Goal: Browse casually

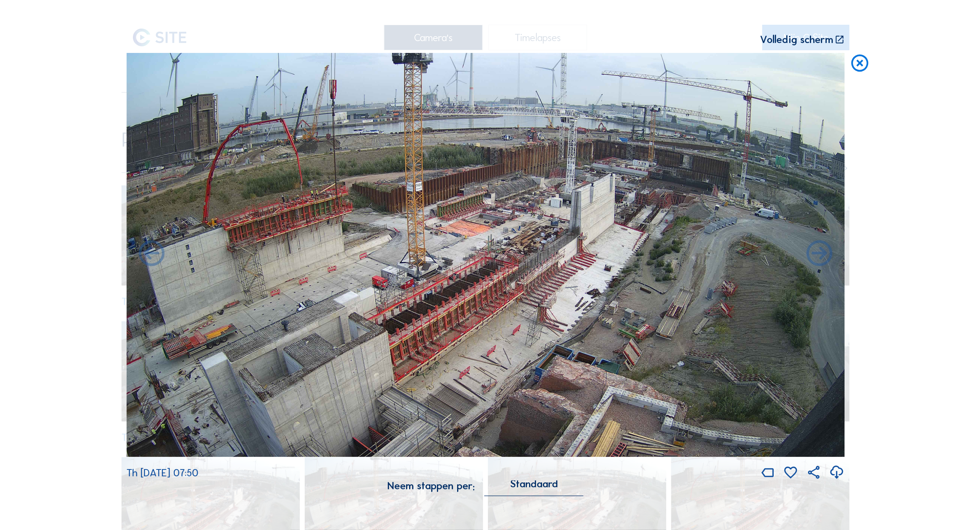
drag, startPoint x: 362, startPoint y: 237, endPoint x: 425, endPoint y: 266, distance: 69.5
drag, startPoint x: 425, startPoint y: 266, endPoint x: 294, endPoint y: 230, distance: 135.4
click at [294, 229] on img at bounding box center [485, 255] width 718 height 404
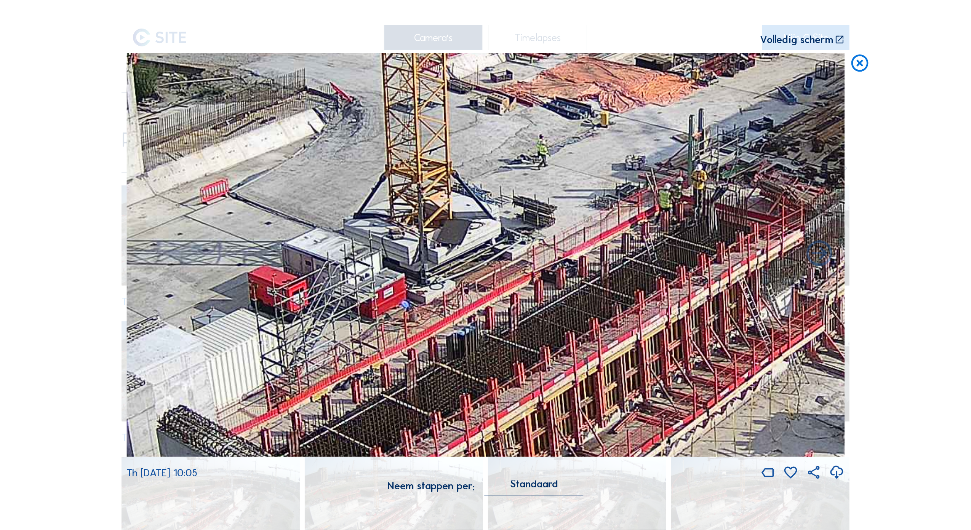
drag, startPoint x: 494, startPoint y: 241, endPoint x: 643, endPoint y: 241, distance: 148.9
click at [643, 241] on img at bounding box center [485, 255] width 718 height 404
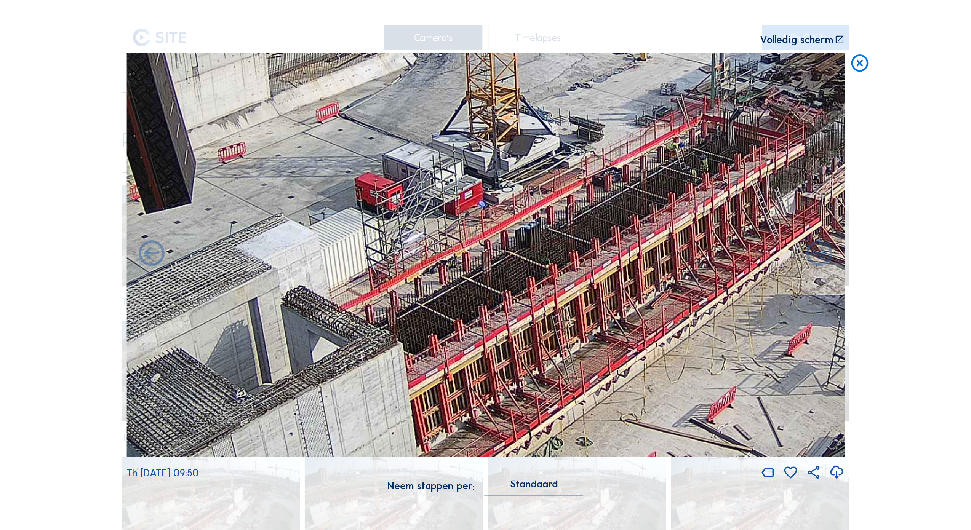
drag, startPoint x: 575, startPoint y: 359, endPoint x: 640, endPoint y: 195, distance: 176.0
click at [640, 195] on img at bounding box center [485, 255] width 718 height 404
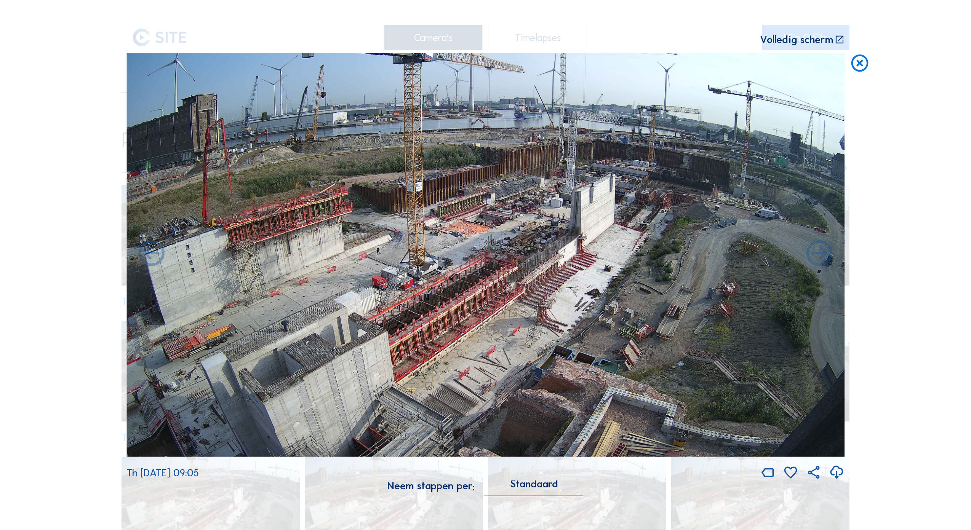
click at [861, 65] on icon at bounding box center [859, 63] width 21 height 21
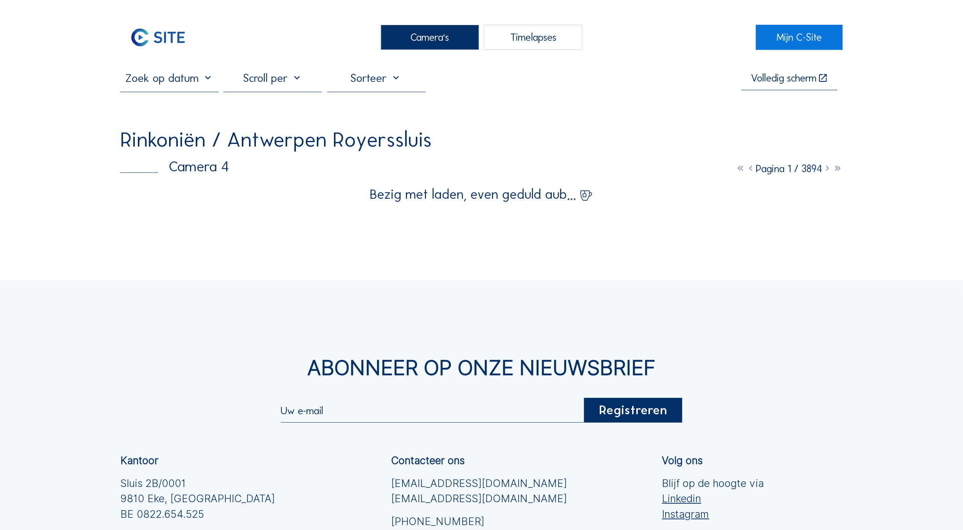
click at [440, 34] on div "Camera's" at bounding box center [430, 38] width 98 height 26
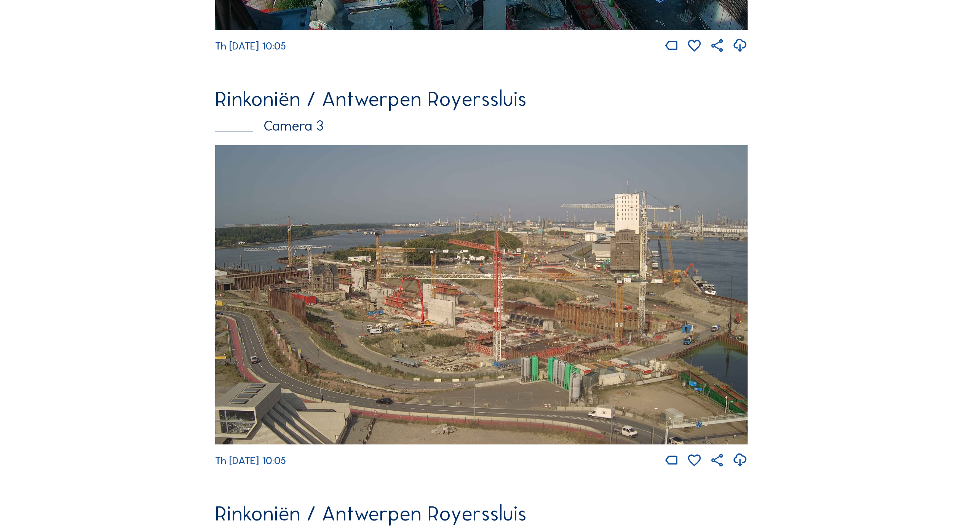
scroll to position [914, 0]
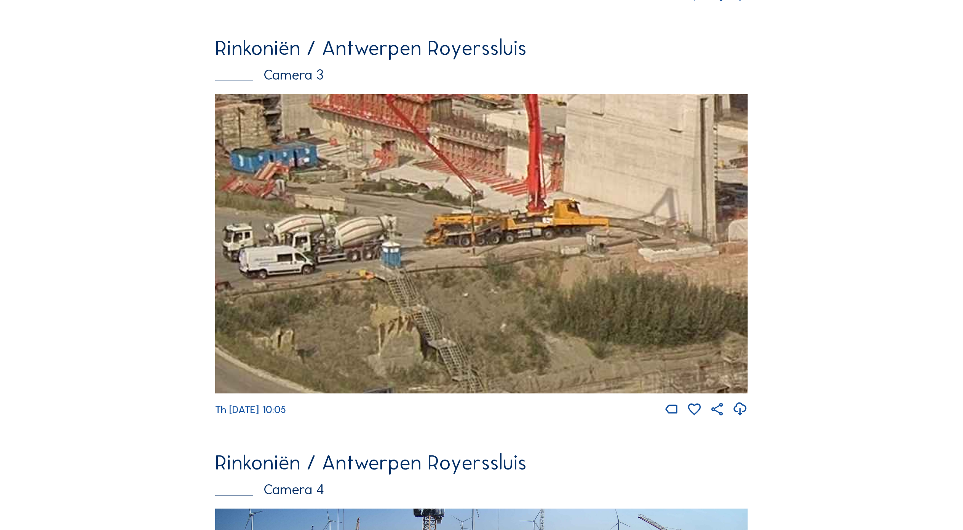
drag, startPoint x: 441, startPoint y: 242, endPoint x: 311, endPoint y: 287, distance: 136.7
click at [311, 287] on img at bounding box center [481, 244] width 533 height 300
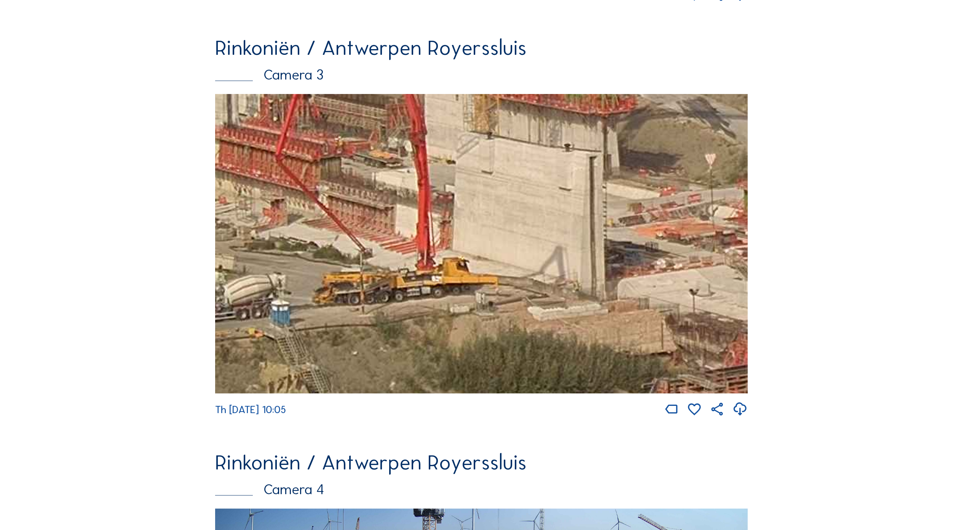
drag, startPoint x: 463, startPoint y: 244, endPoint x: 363, endPoint y: 305, distance: 117.5
click at [363, 305] on img at bounding box center [481, 244] width 533 height 300
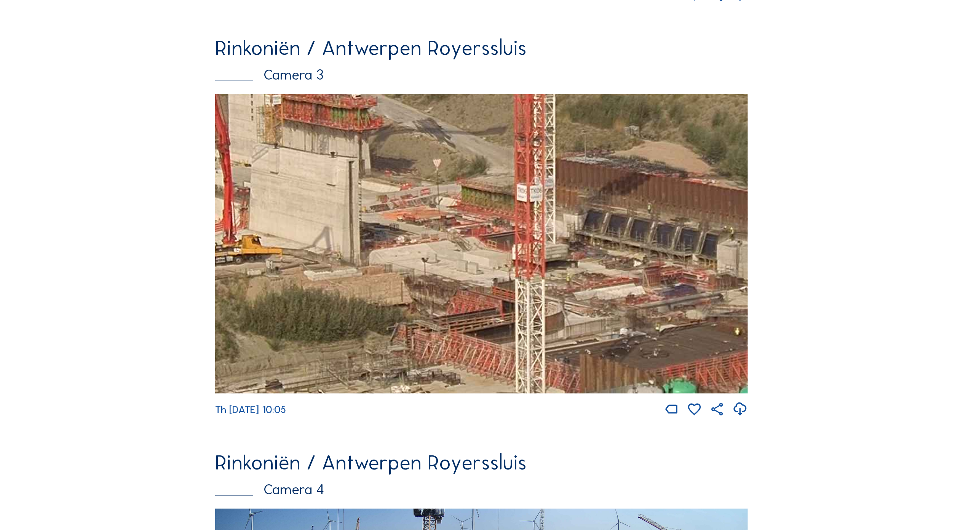
drag, startPoint x: 579, startPoint y: 291, endPoint x: 362, endPoint y: 266, distance: 218.9
click at [362, 266] on img at bounding box center [481, 244] width 533 height 300
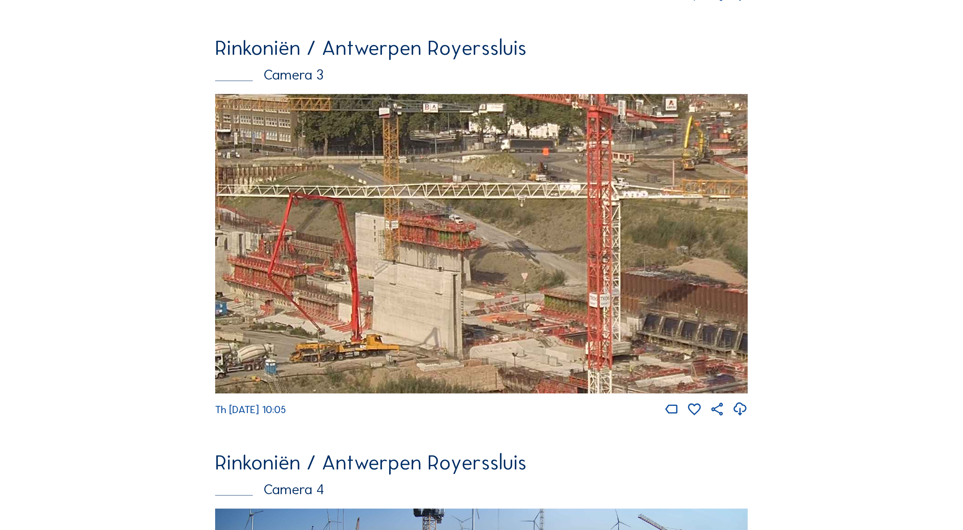
drag, startPoint x: 455, startPoint y: 278, endPoint x: 546, endPoint y: 367, distance: 126.8
click at [544, 371] on img at bounding box center [481, 244] width 533 height 300
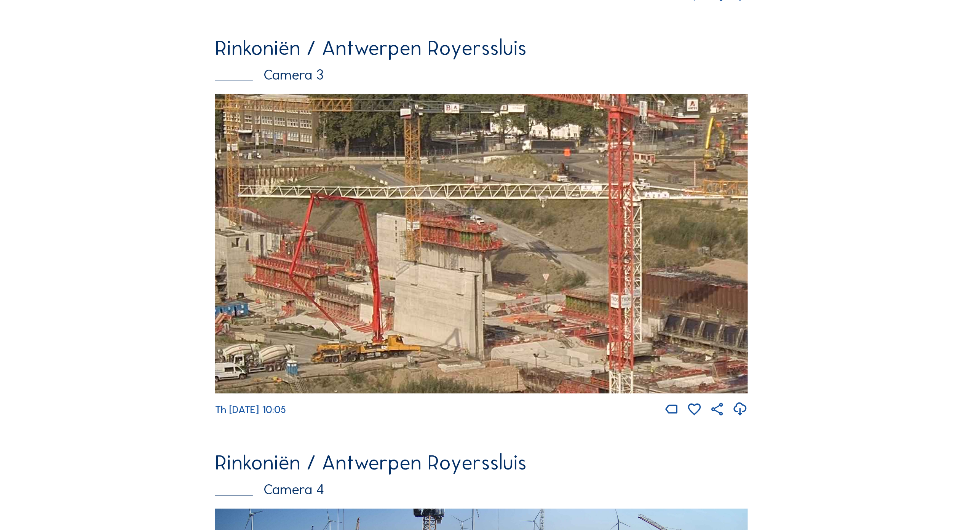
drag, startPoint x: 447, startPoint y: 273, endPoint x: 467, endPoint y: 276, distance: 20.4
click at [467, 276] on img at bounding box center [481, 244] width 533 height 300
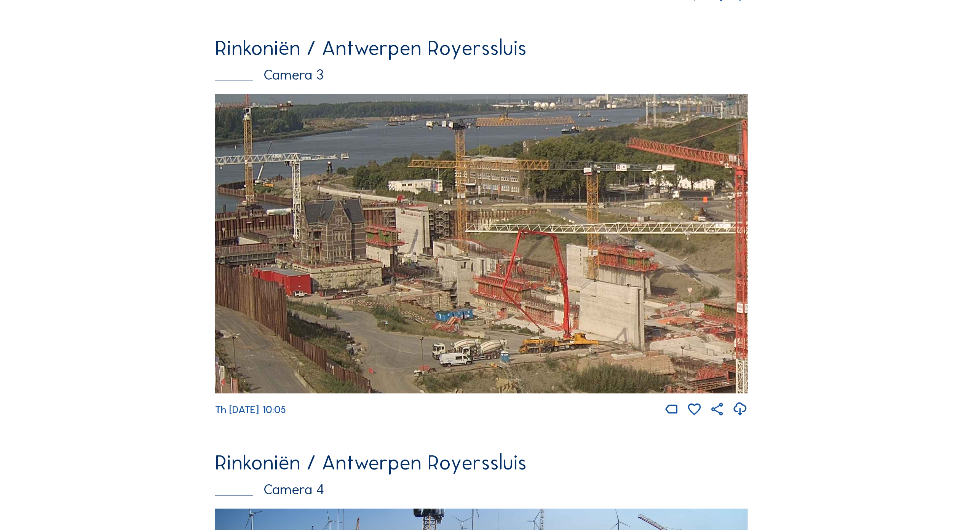
drag, startPoint x: 436, startPoint y: 272, endPoint x: 632, endPoint y: 298, distance: 198.2
click at [632, 298] on img at bounding box center [481, 244] width 533 height 300
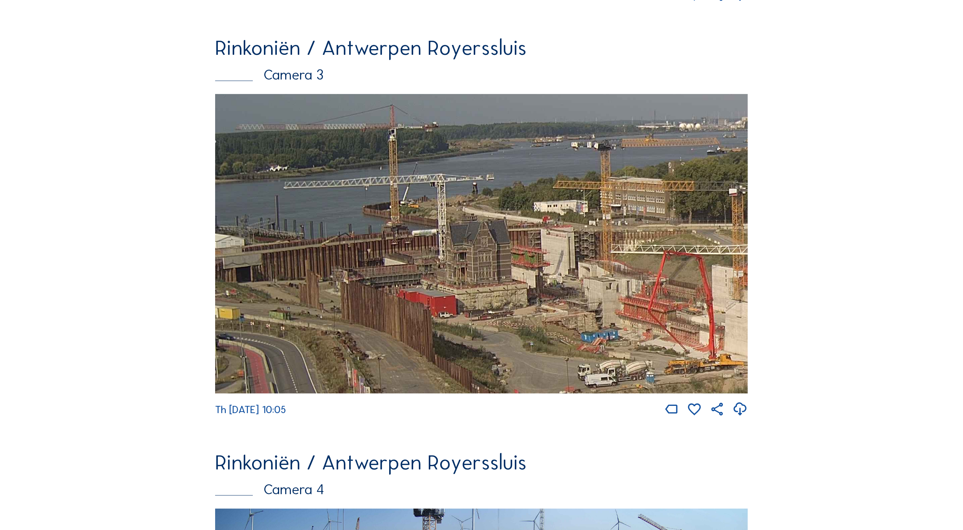
drag, startPoint x: 439, startPoint y: 267, endPoint x: 644, endPoint y: 279, distance: 205.2
click at [644, 279] on img at bounding box center [481, 244] width 533 height 300
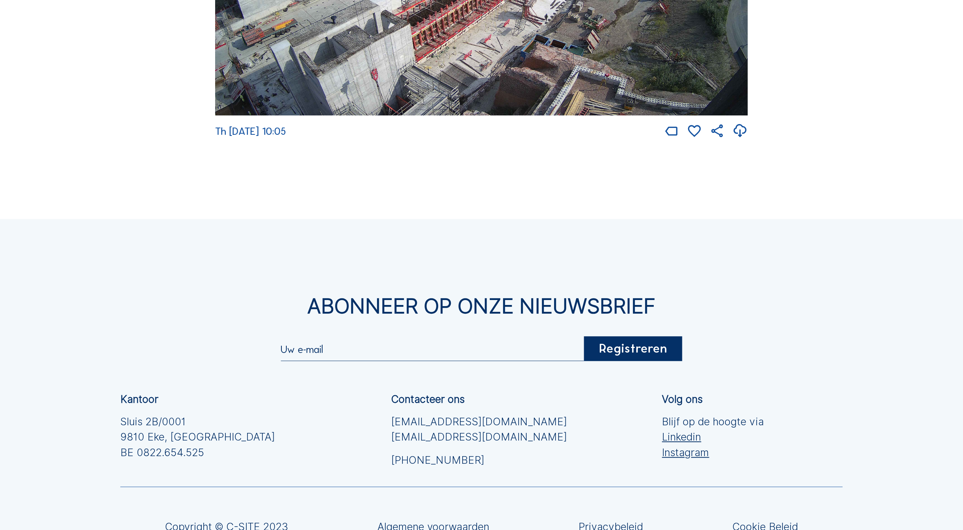
scroll to position [1624, 0]
